Goal: Transaction & Acquisition: Purchase product/service

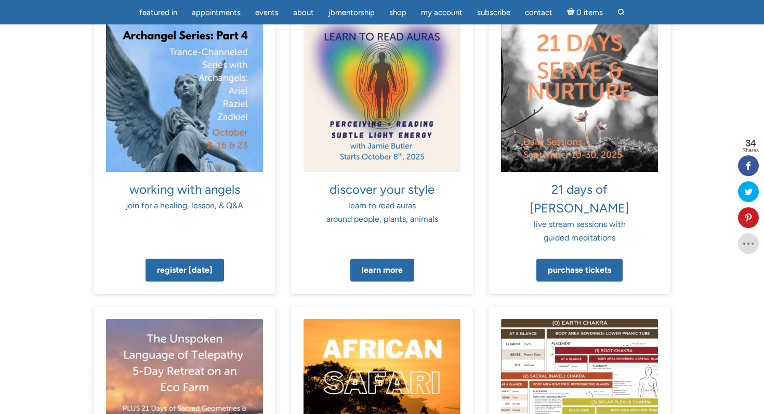
scroll to position [702, 0]
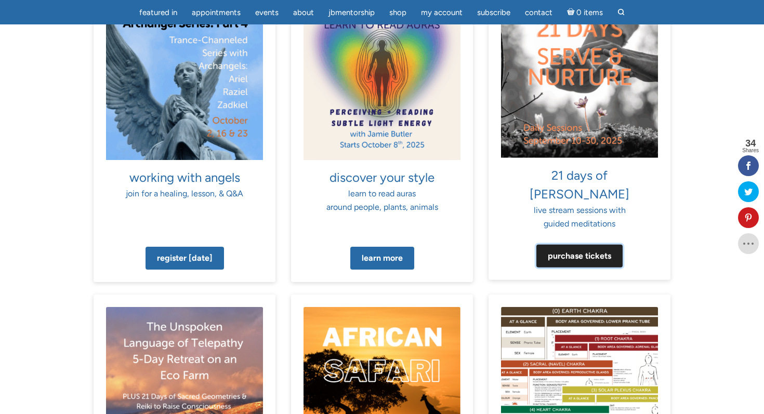
click at [585, 245] on link "Purchase tickets" at bounding box center [580, 256] width 86 height 23
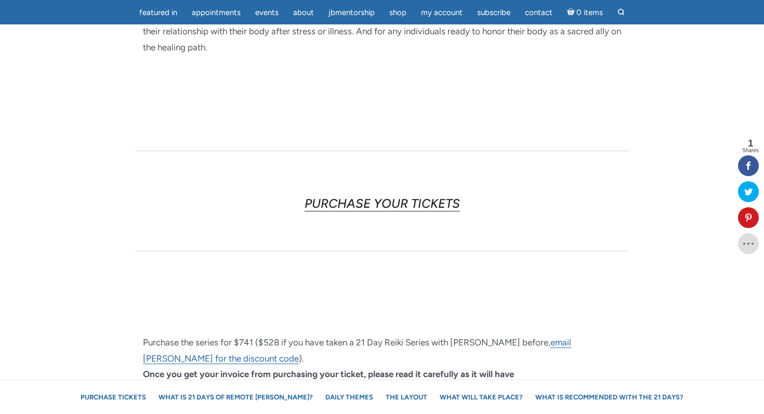
click at [405, 196] on link "PURCHASE YOUR TICKETS" at bounding box center [382, 204] width 155 height 16
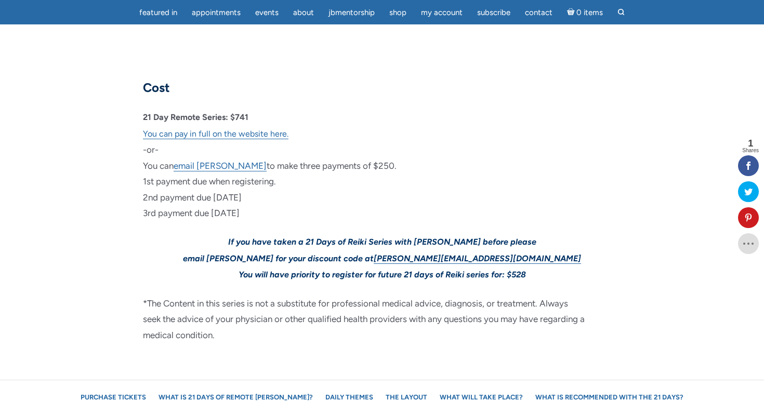
scroll to position [3114, 0]
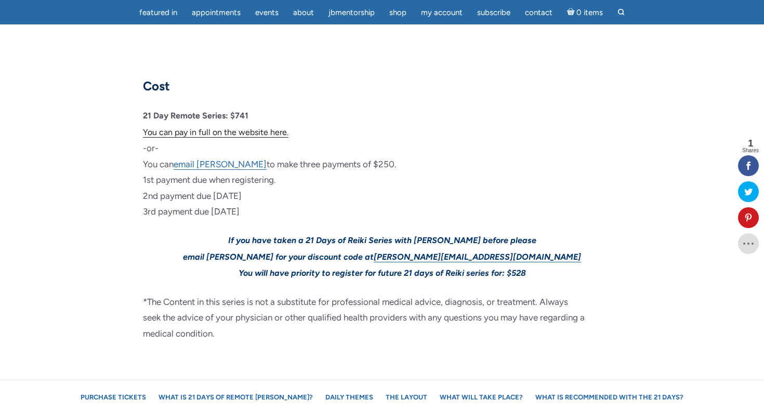
click at [274, 127] on link "You can pay in full on the website here." at bounding box center [216, 132] width 146 height 10
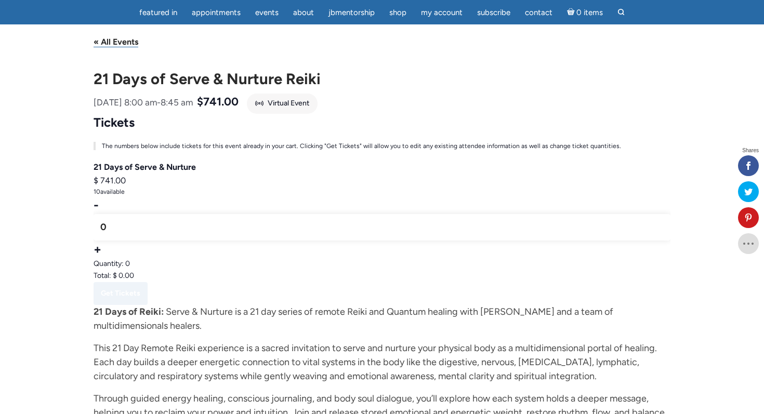
scroll to position [83, 0]
click at [98, 247] on button "Increase ticket quantity for 21 Days of Serve & Nurture +" at bounding box center [98, 248] width 8 height 15
click at [236, 268] on div "Quantity: 1" at bounding box center [382, 264] width 577 height 12
click at [94, 204] on button "Decrease ticket quantity for 21 Days of Serve & Nurture -" at bounding box center [96, 204] width 5 height 15
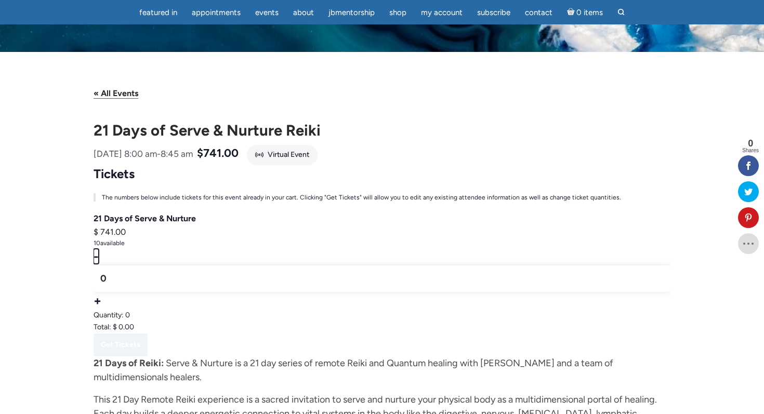
scroll to position [0, 0]
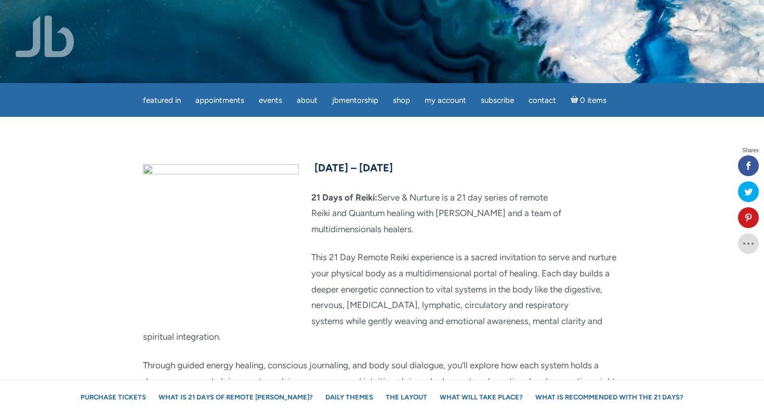
scroll to position [3114, 0]
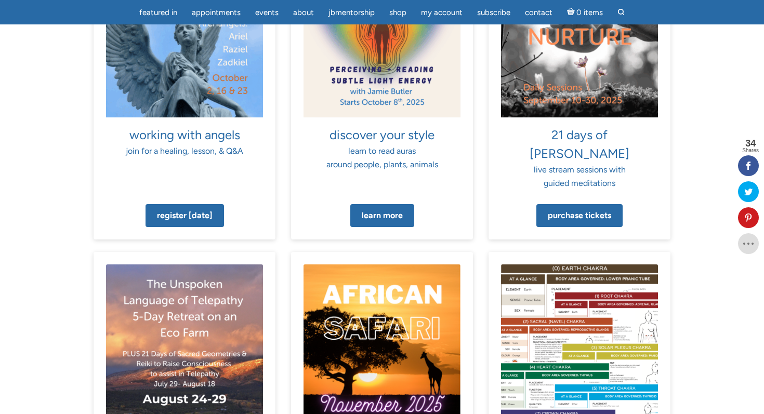
scroll to position [765, 0]
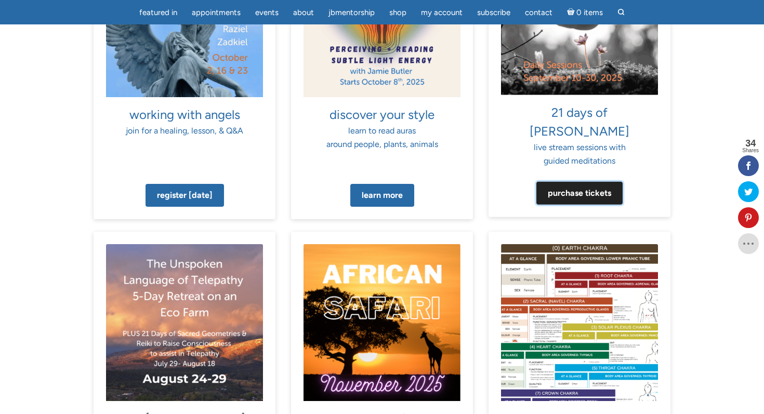
click at [555, 182] on link "Purchase tickets" at bounding box center [580, 193] width 86 height 23
